Goal: Book appointment/travel/reservation

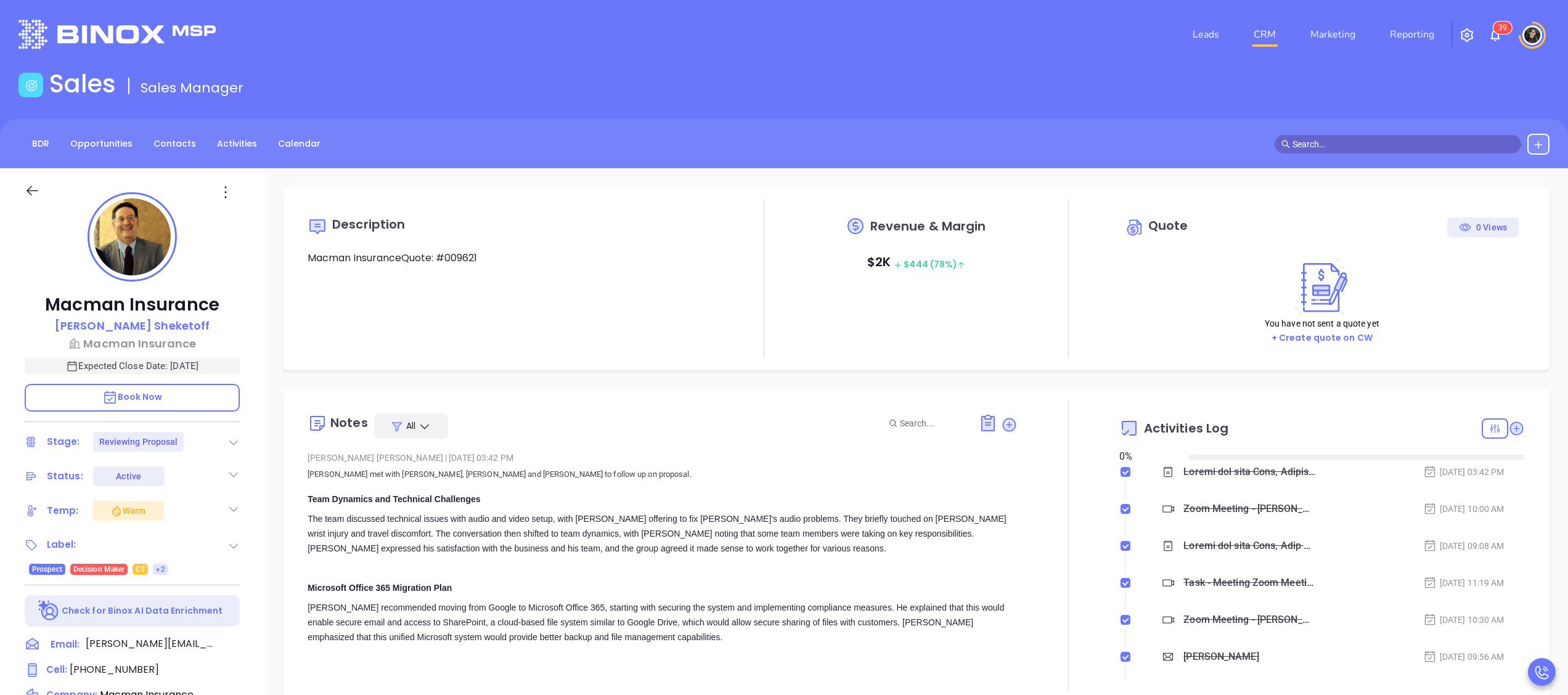
type input "[DATE]"
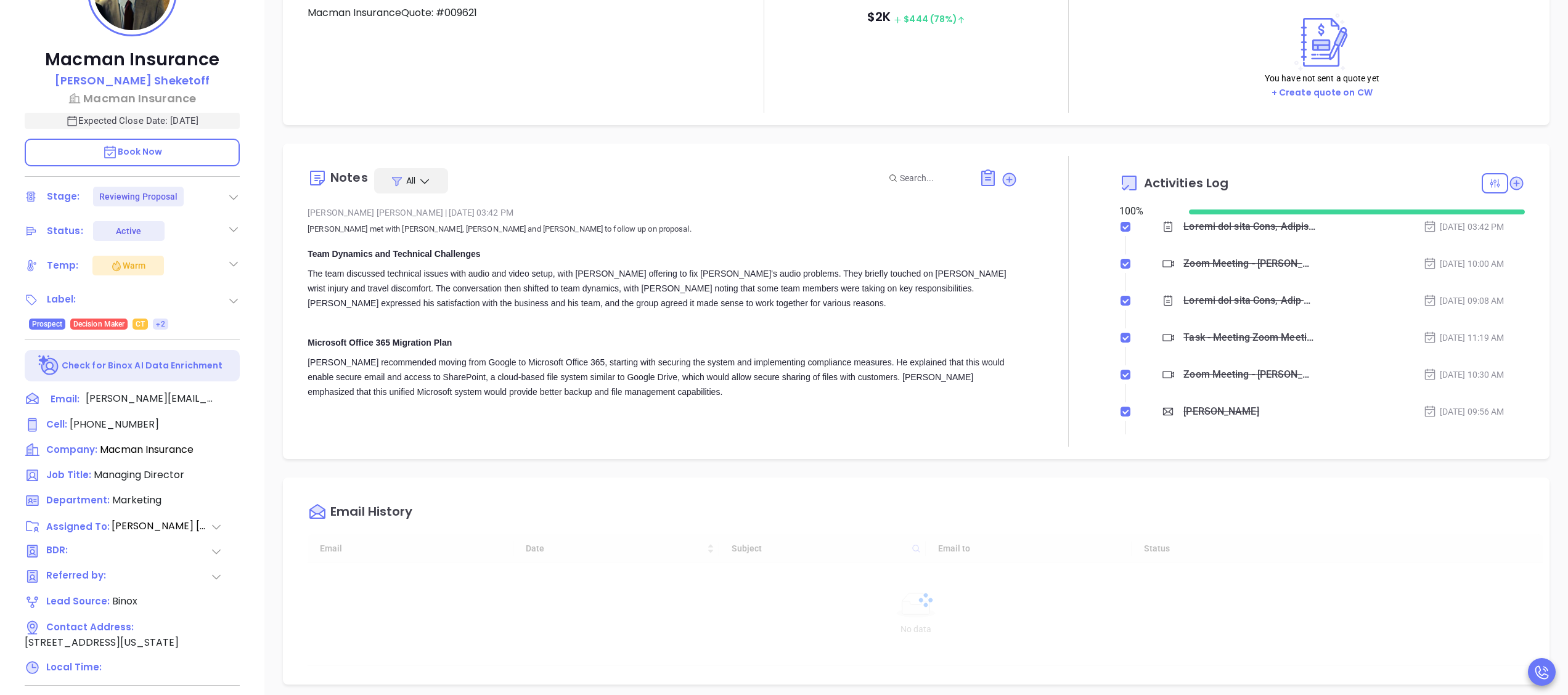
scroll to position [246, 0]
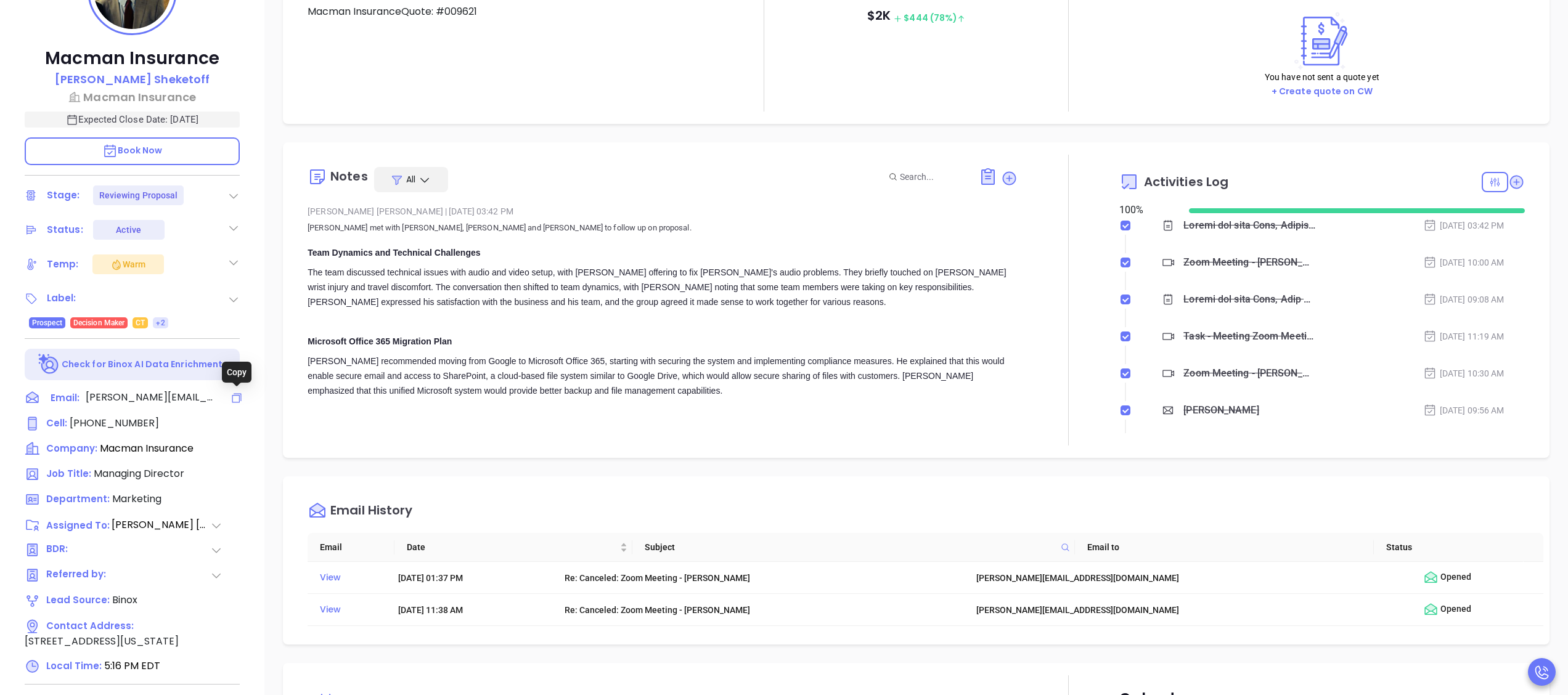
click at [240, 400] on icon at bounding box center [236, 397] width 12 height 12
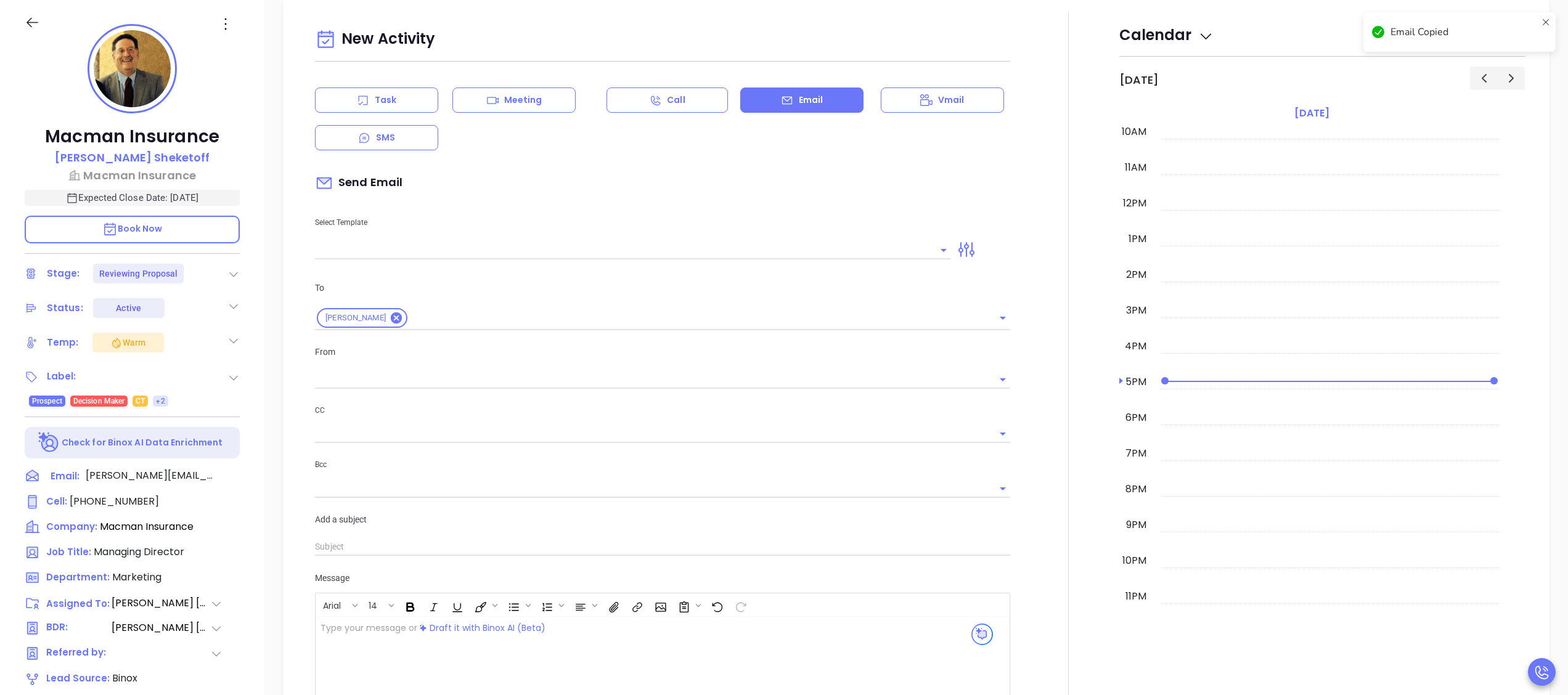
type input "[PERSON_NAME]"
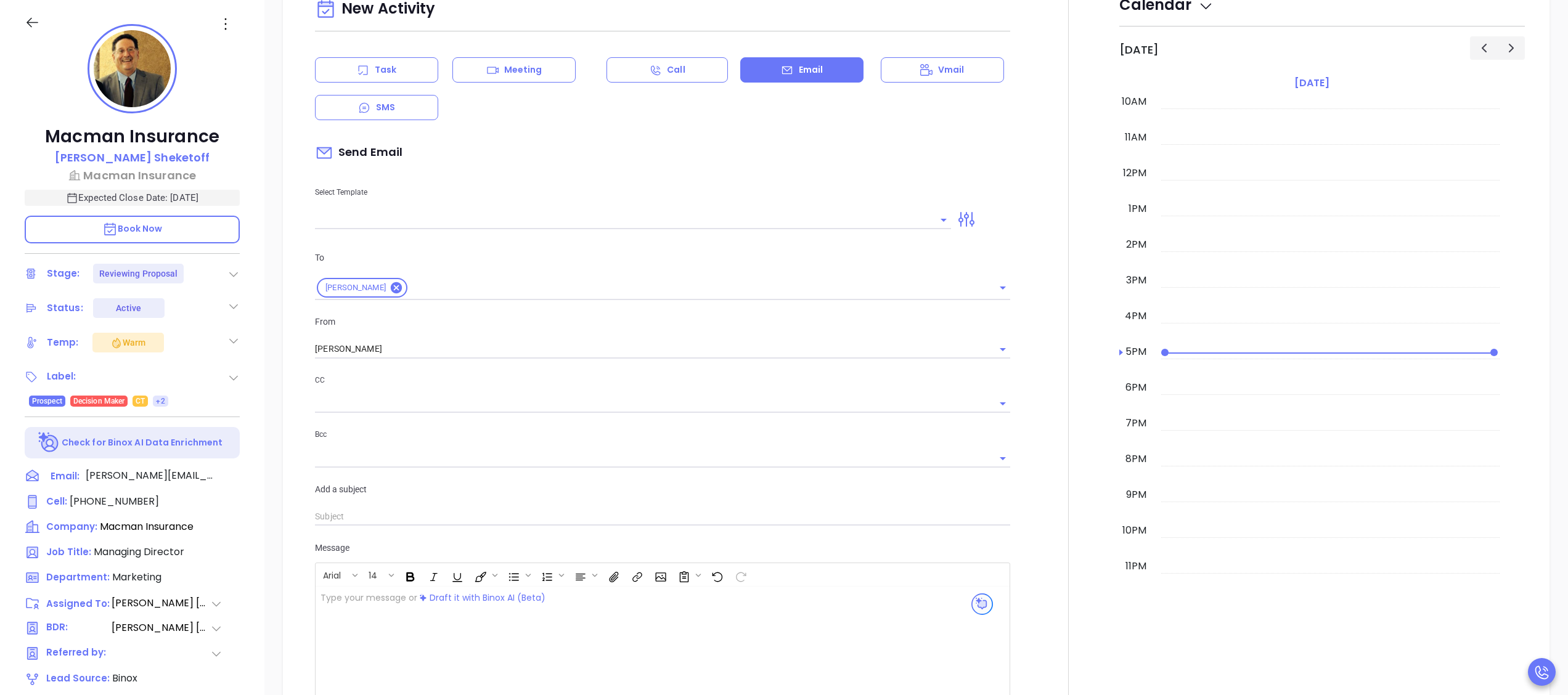
scroll to position [711, 0]
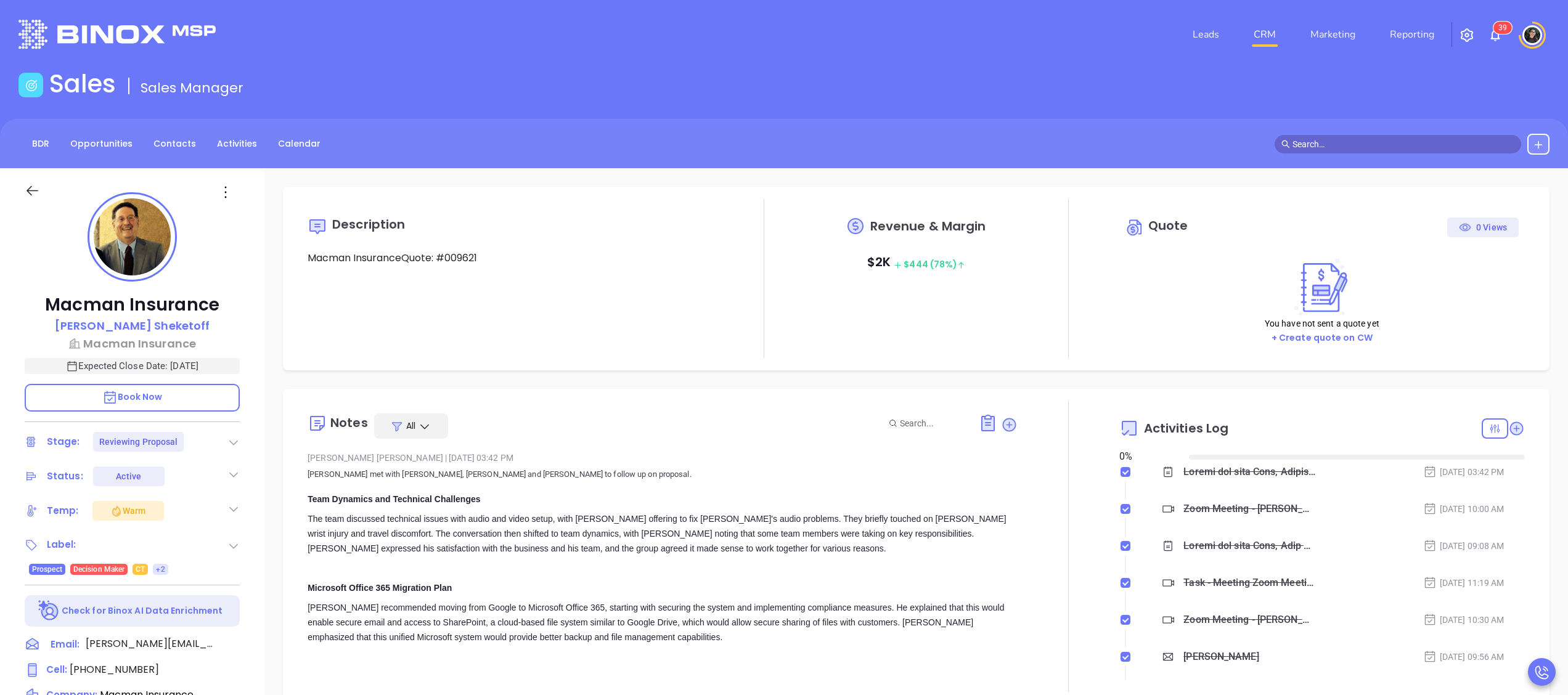
type input "10:00 am"
type input "[DATE]"
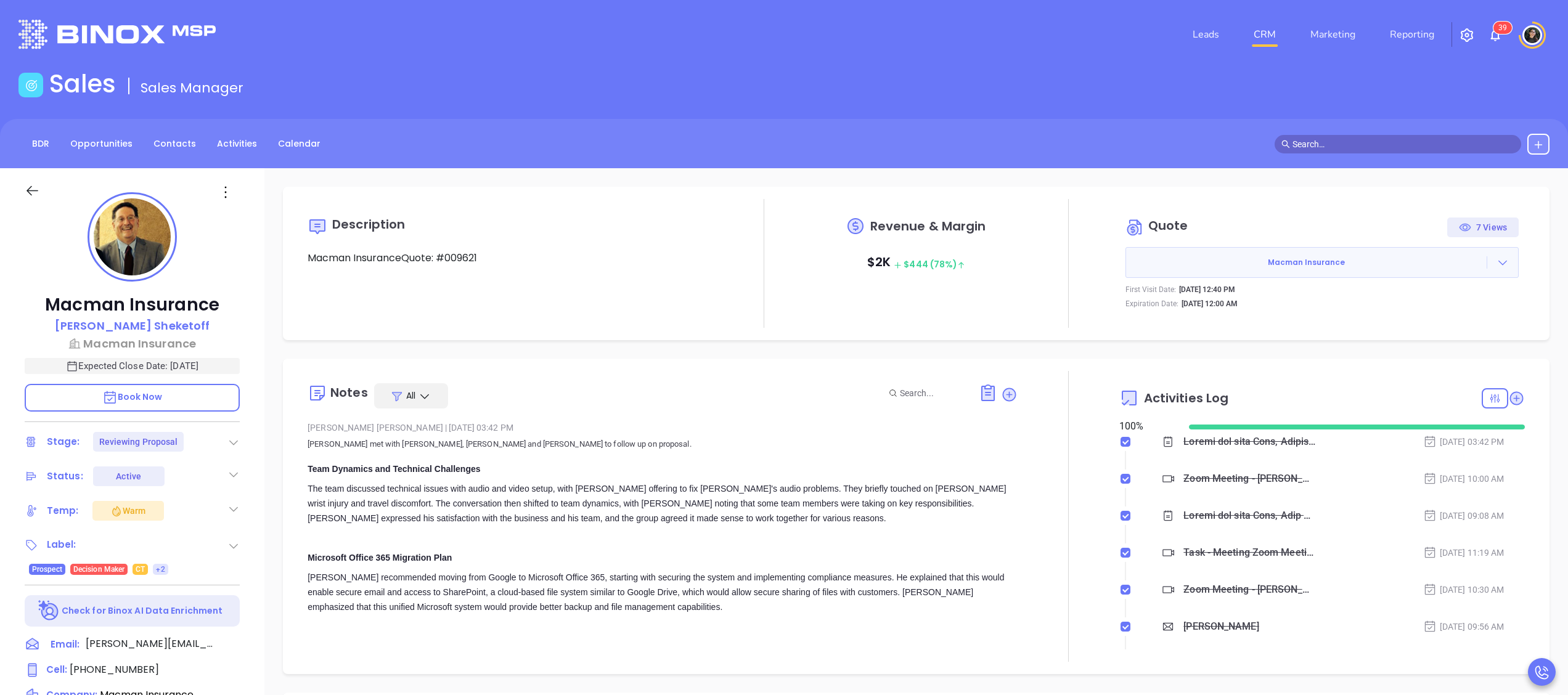
scroll to position [358, 0]
type input "[PERSON_NAME]"
click at [1476, 228] on div "7 Views" at bounding box center [1483, 227] width 48 height 20
